Goal: Check status: Check status

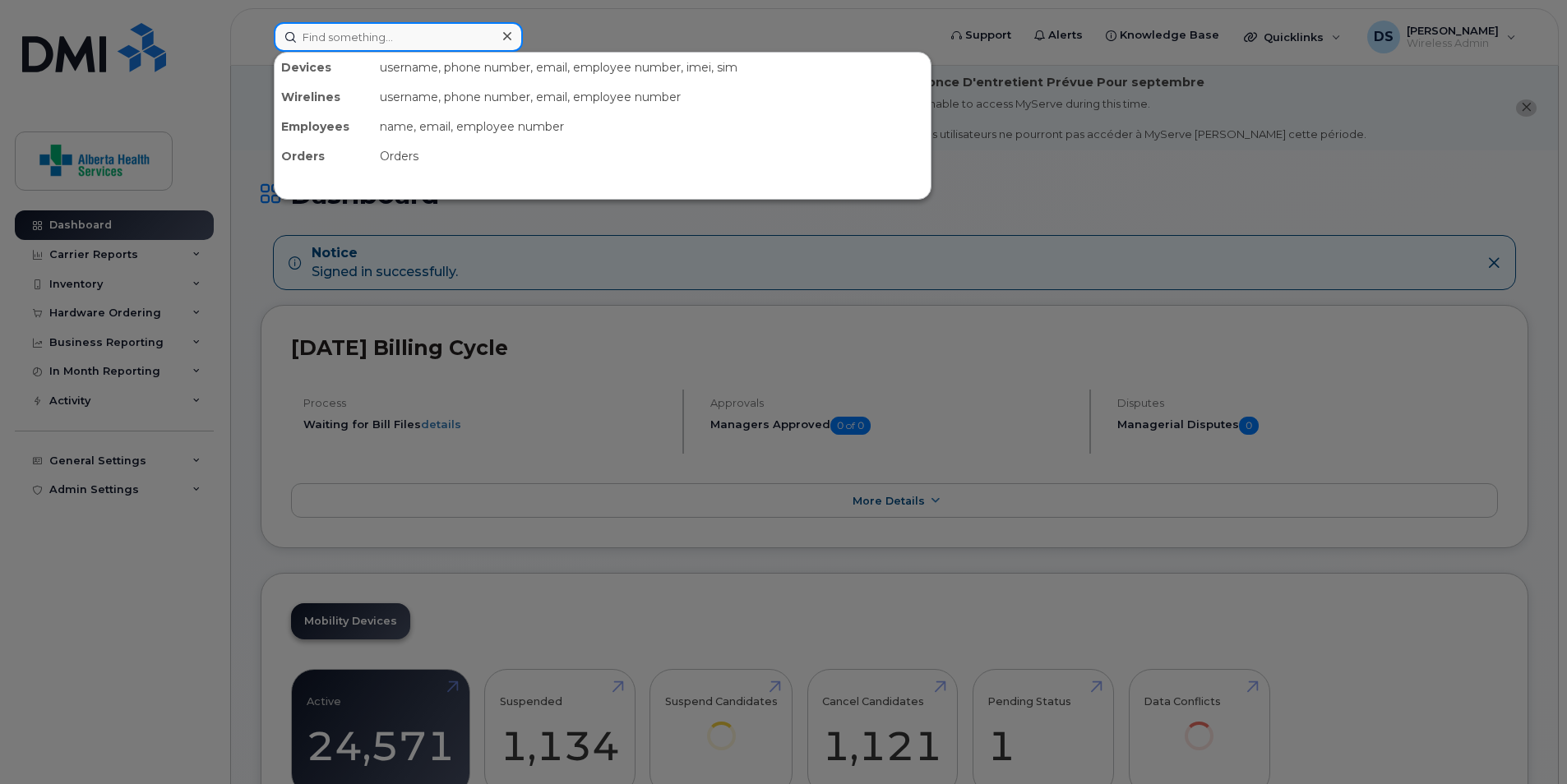
click at [403, 39] on input at bounding box center [398, 37] width 249 height 30
paste input "[PHONE_NUMBER]"
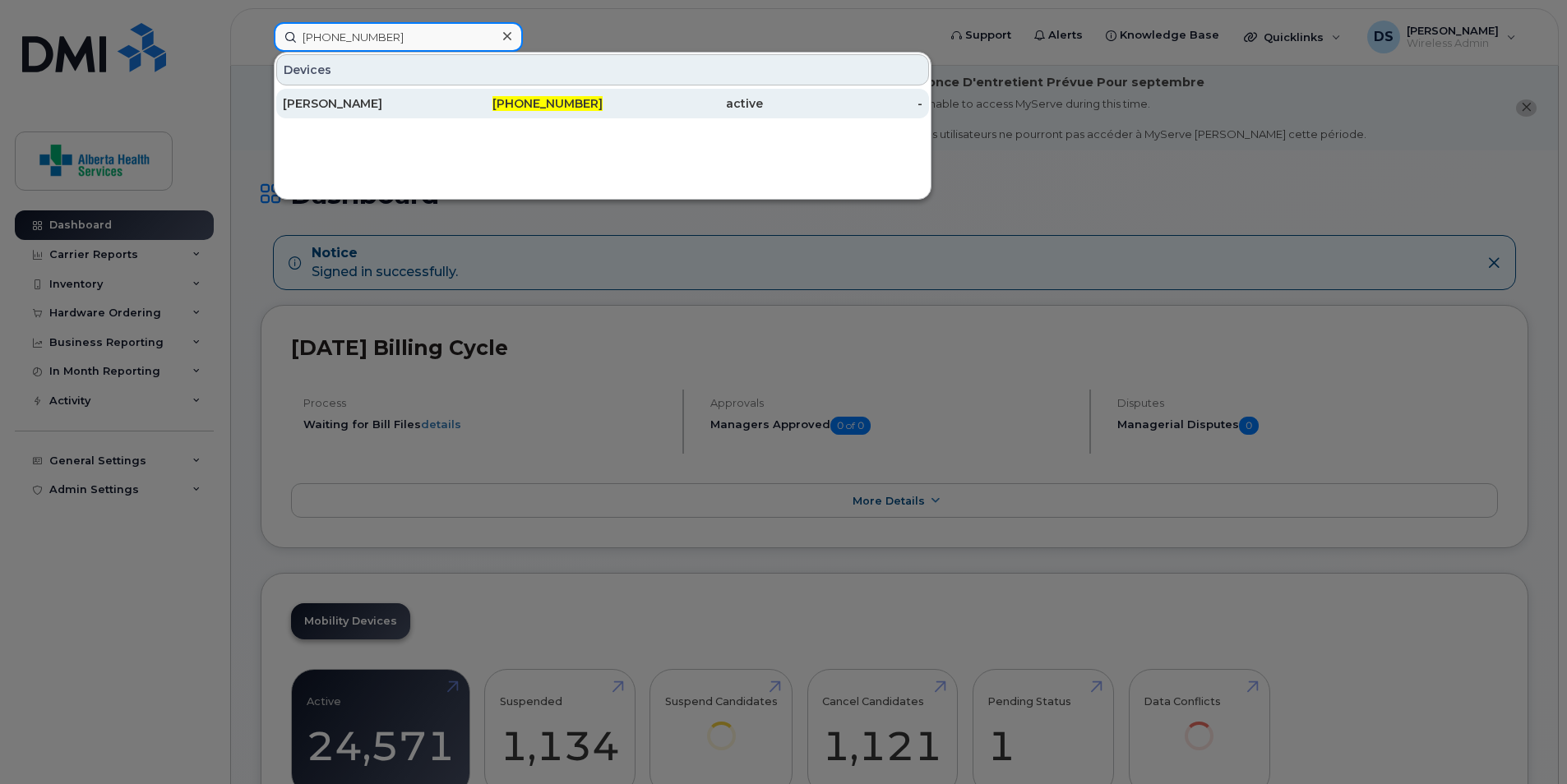
type input "[PHONE_NUMBER]"
click at [493, 101] on div "[PHONE_NUMBER]" at bounding box center [523, 103] width 160 height 16
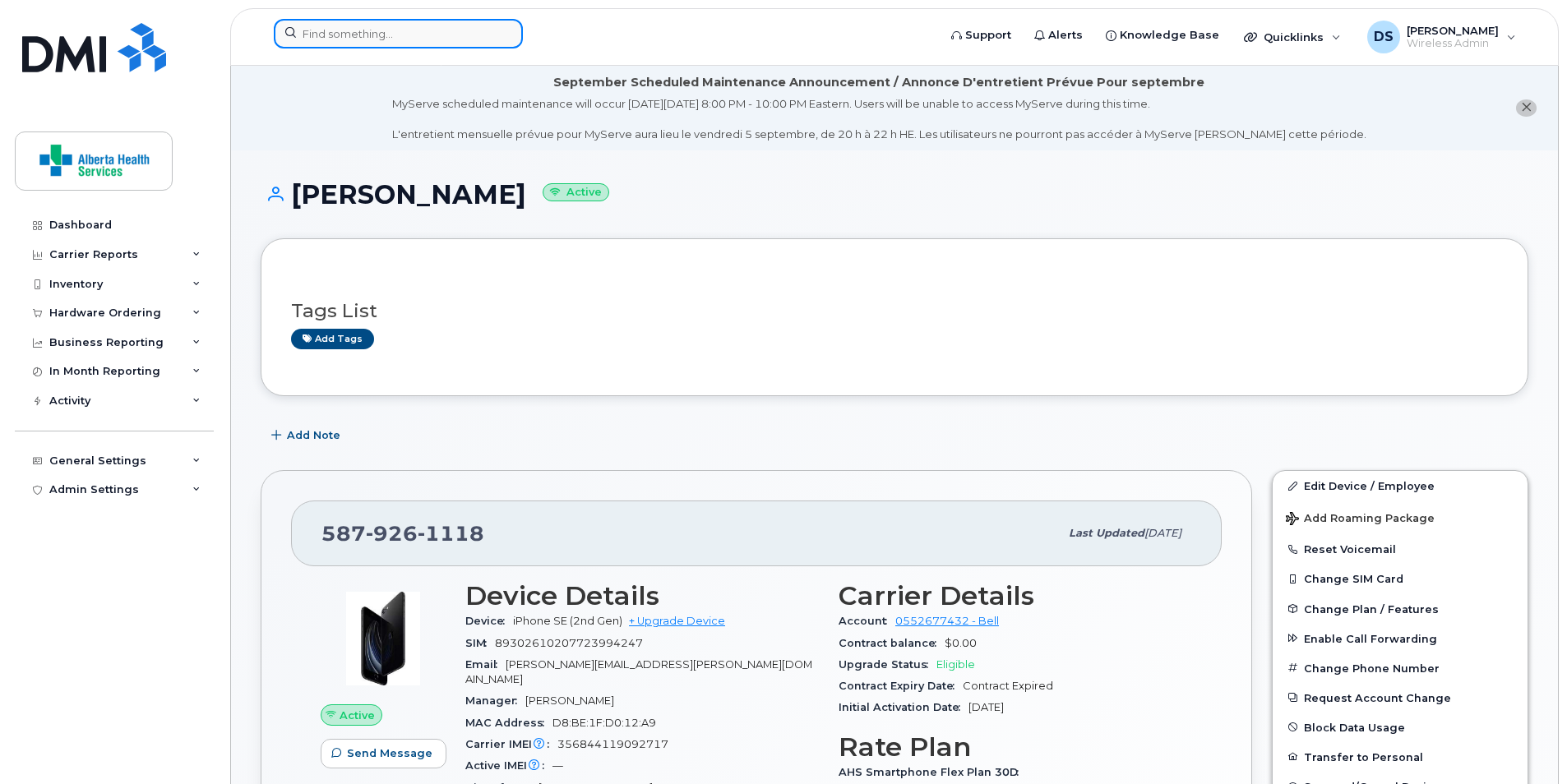
click at [336, 32] on input at bounding box center [398, 33] width 249 height 30
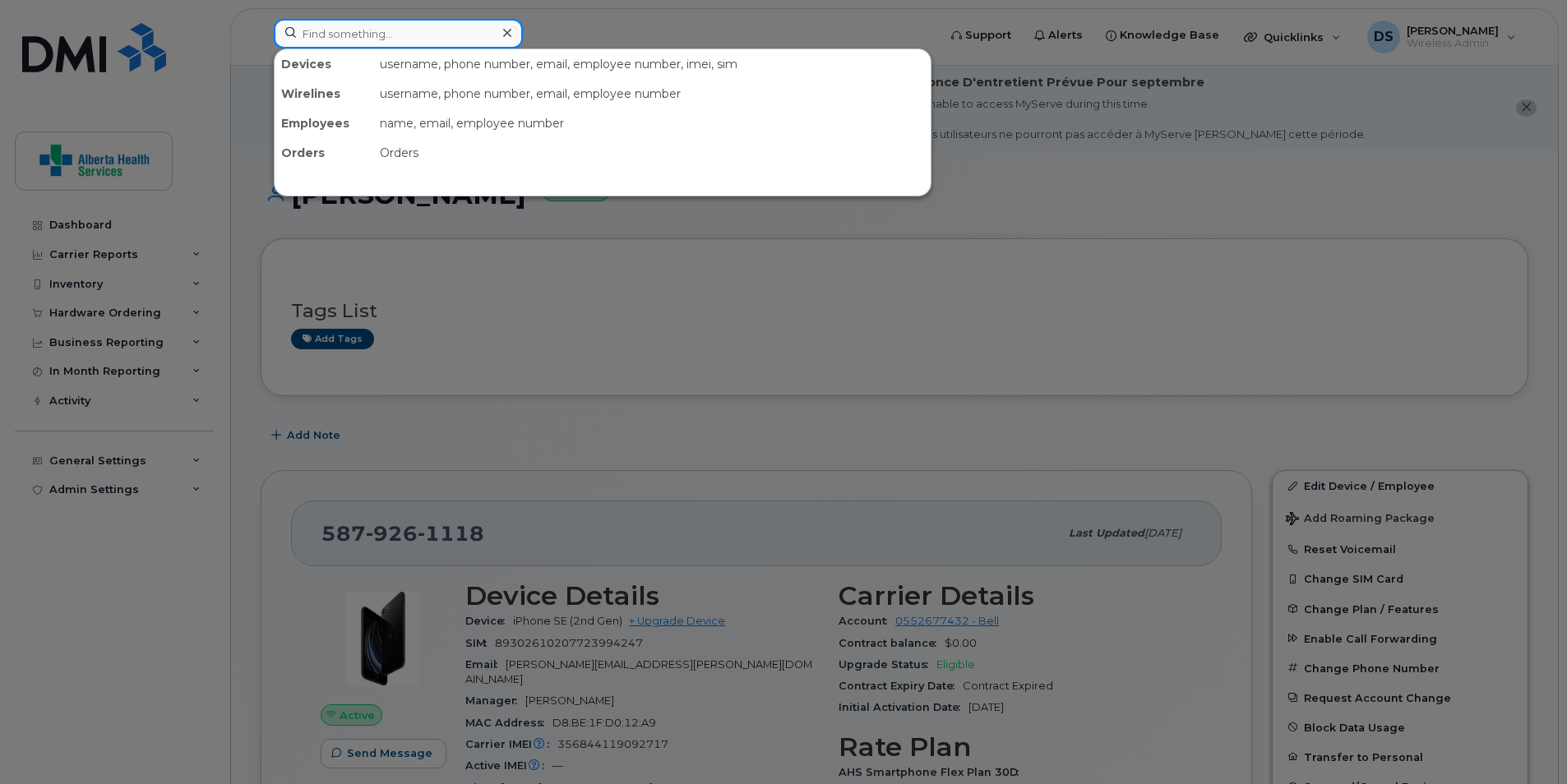
paste input "780-499-5544"
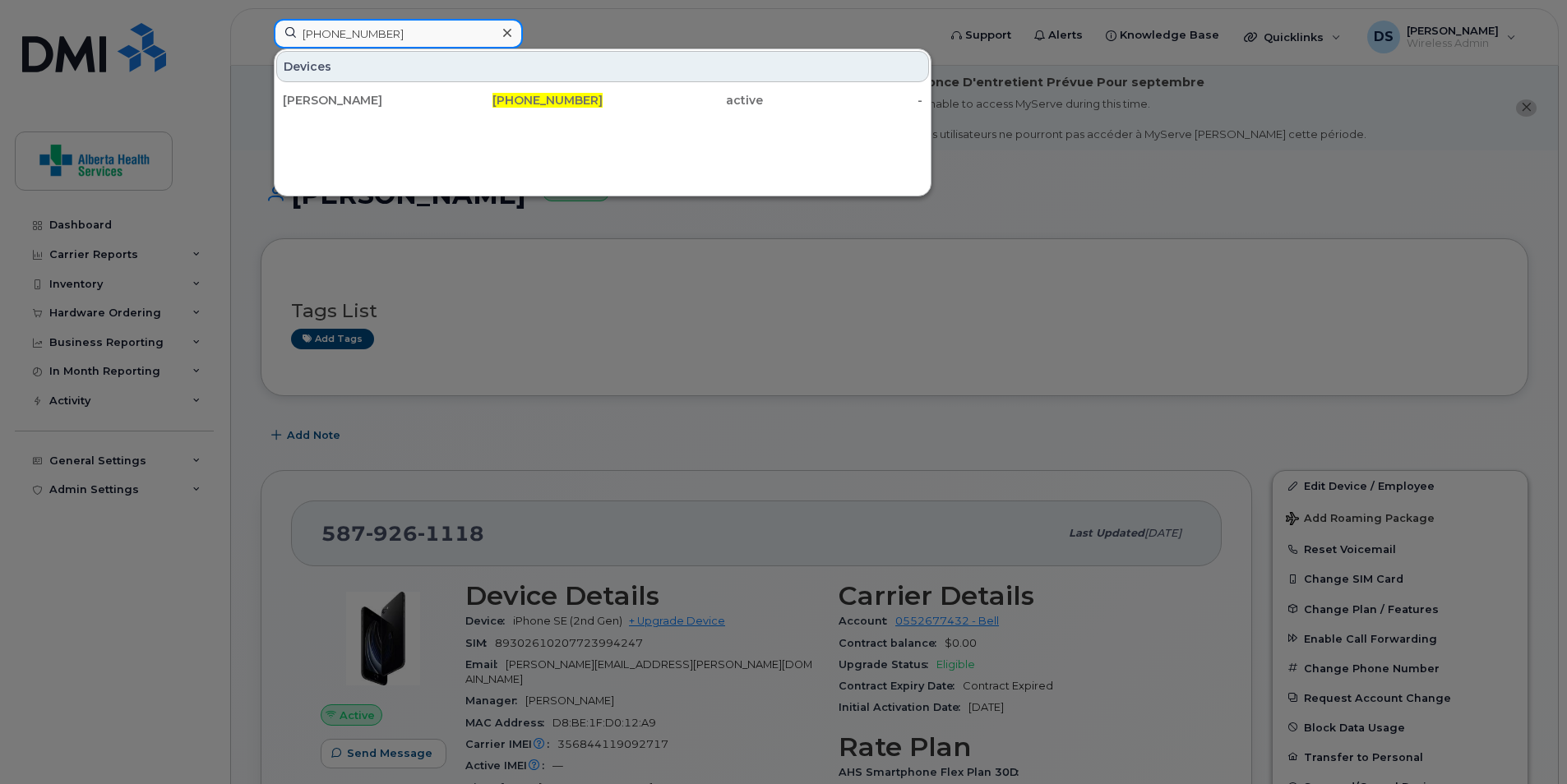
drag, startPoint x: 362, startPoint y: 34, endPoint x: 322, endPoint y: 35, distance: 40.0
click at [322, 35] on input "780-499-5544" at bounding box center [398, 33] width 249 height 30
paste input "268-1027"
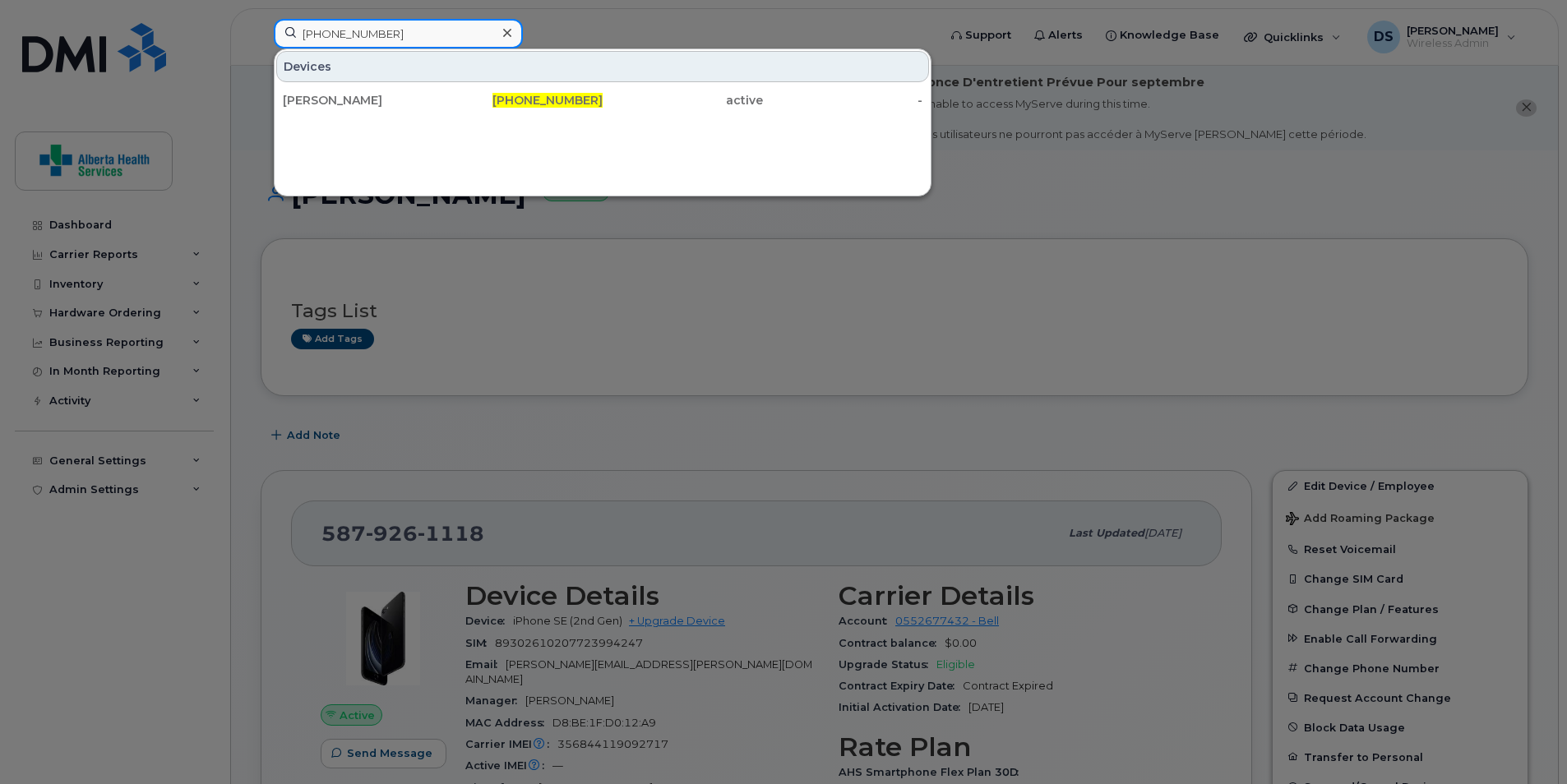
click at [350, 34] on input "780-268-1027" at bounding box center [398, 33] width 249 height 30
paste input "940-3481"
type input "780-940-3481"
